Goal: Entertainment & Leisure: Browse casually

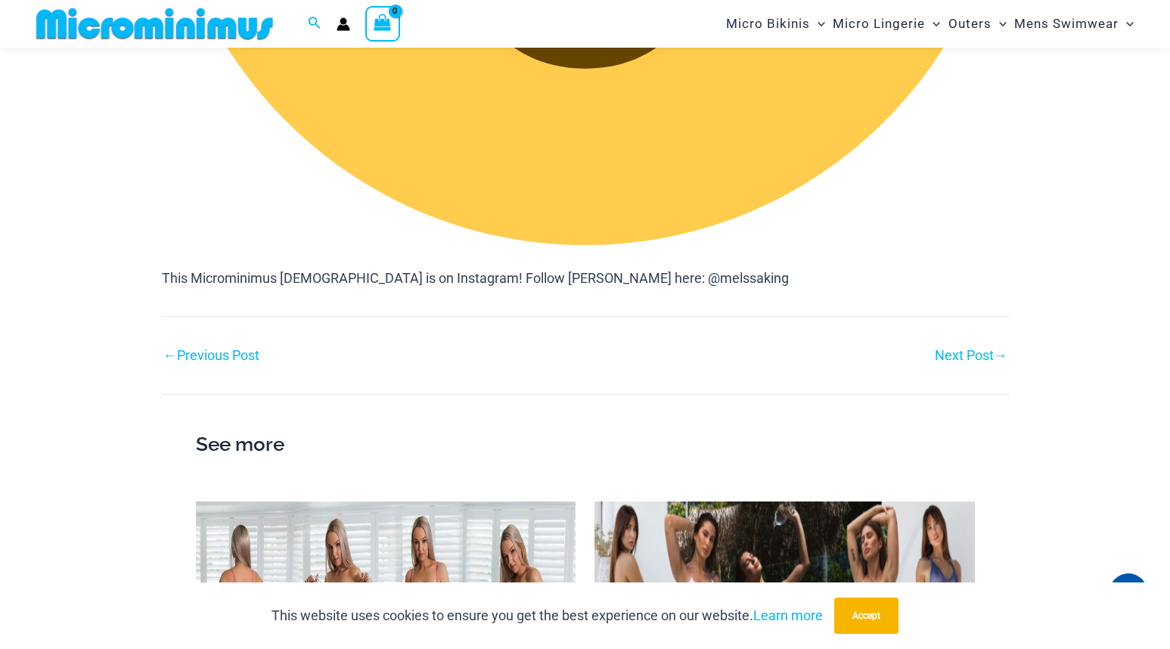
scroll to position [2484, 0]
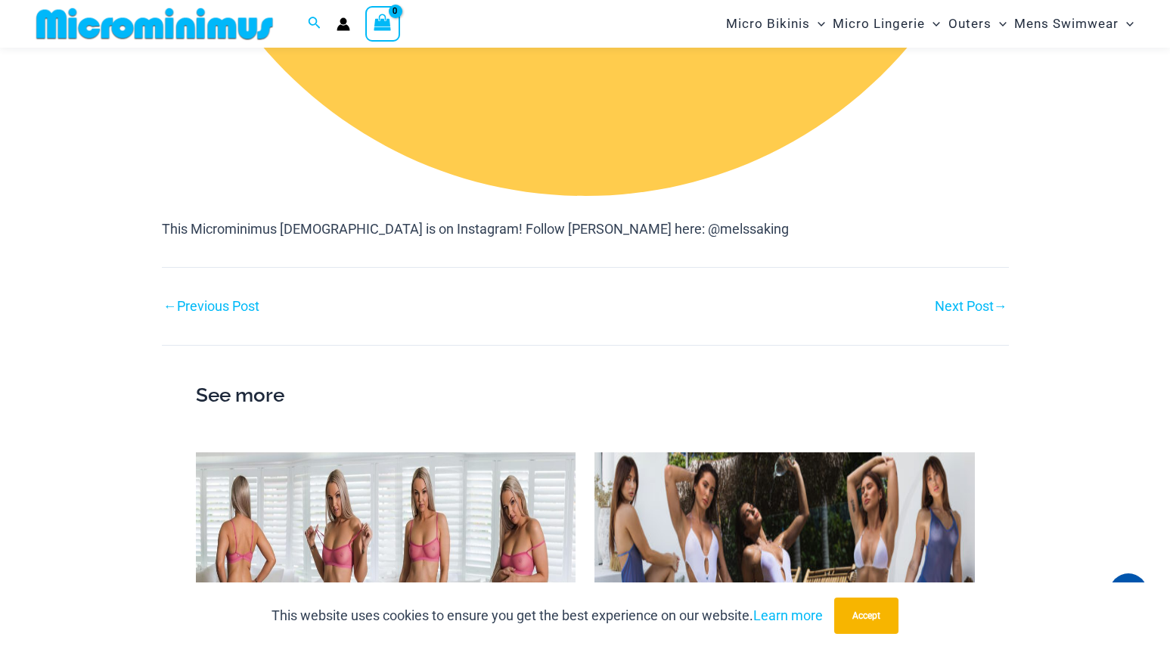
click at [207, 308] on link "← Previous Post" at bounding box center [211, 306] width 96 height 14
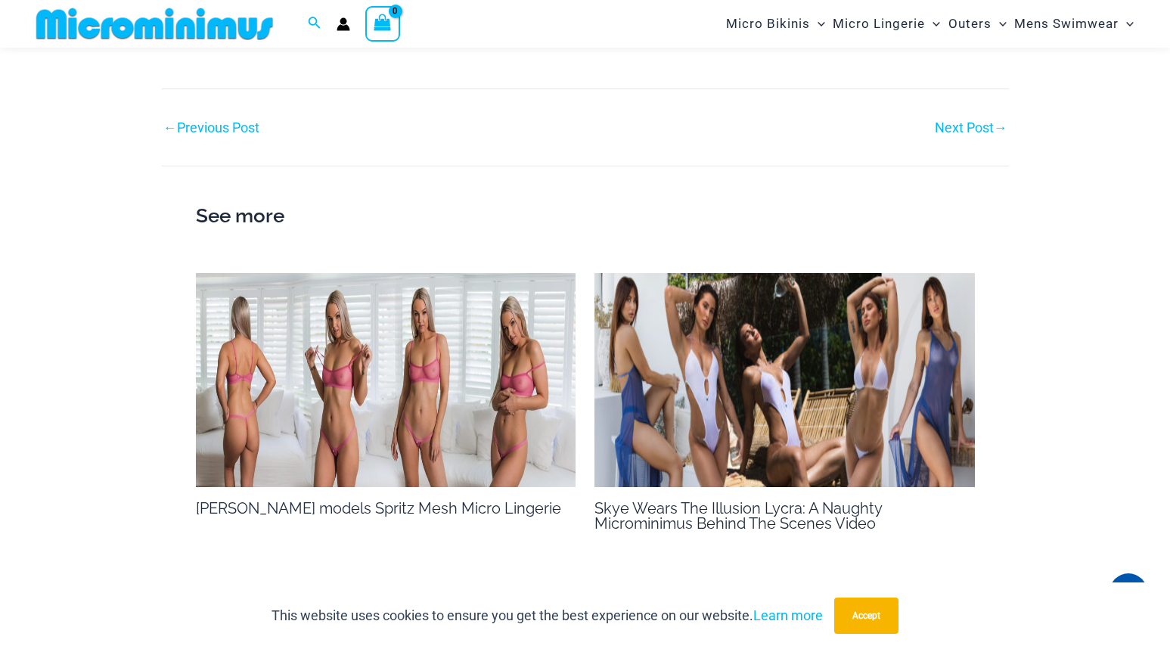
scroll to position [1047, 0]
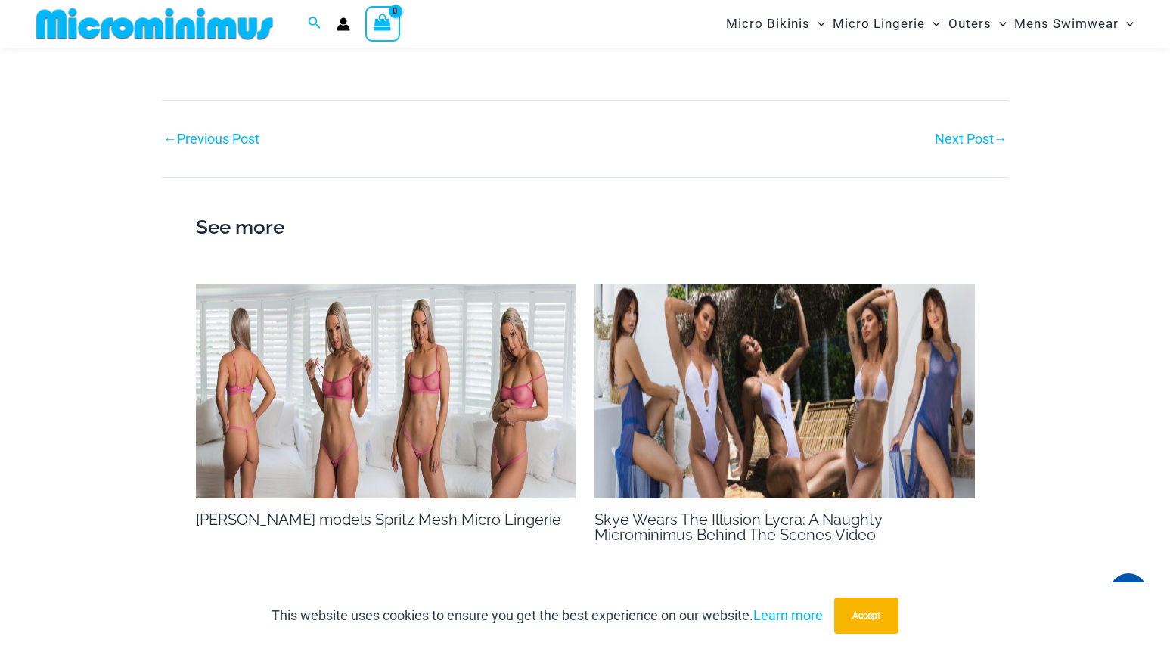
click at [669, 335] on img at bounding box center [784, 391] width 380 height 214
